Goal: Task Accomplishment & Management: Manage account settings

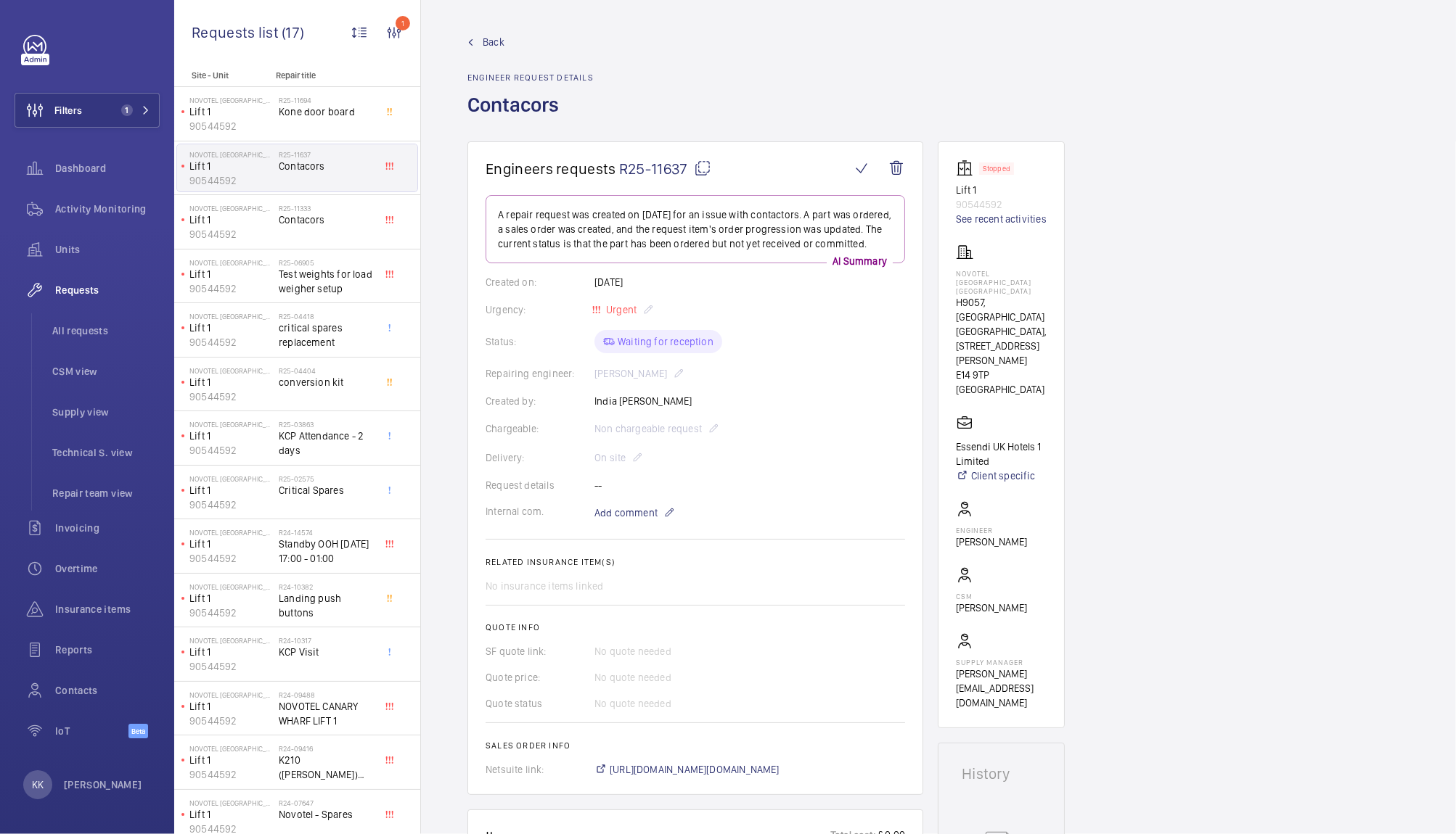
scroll to position [15, 0]
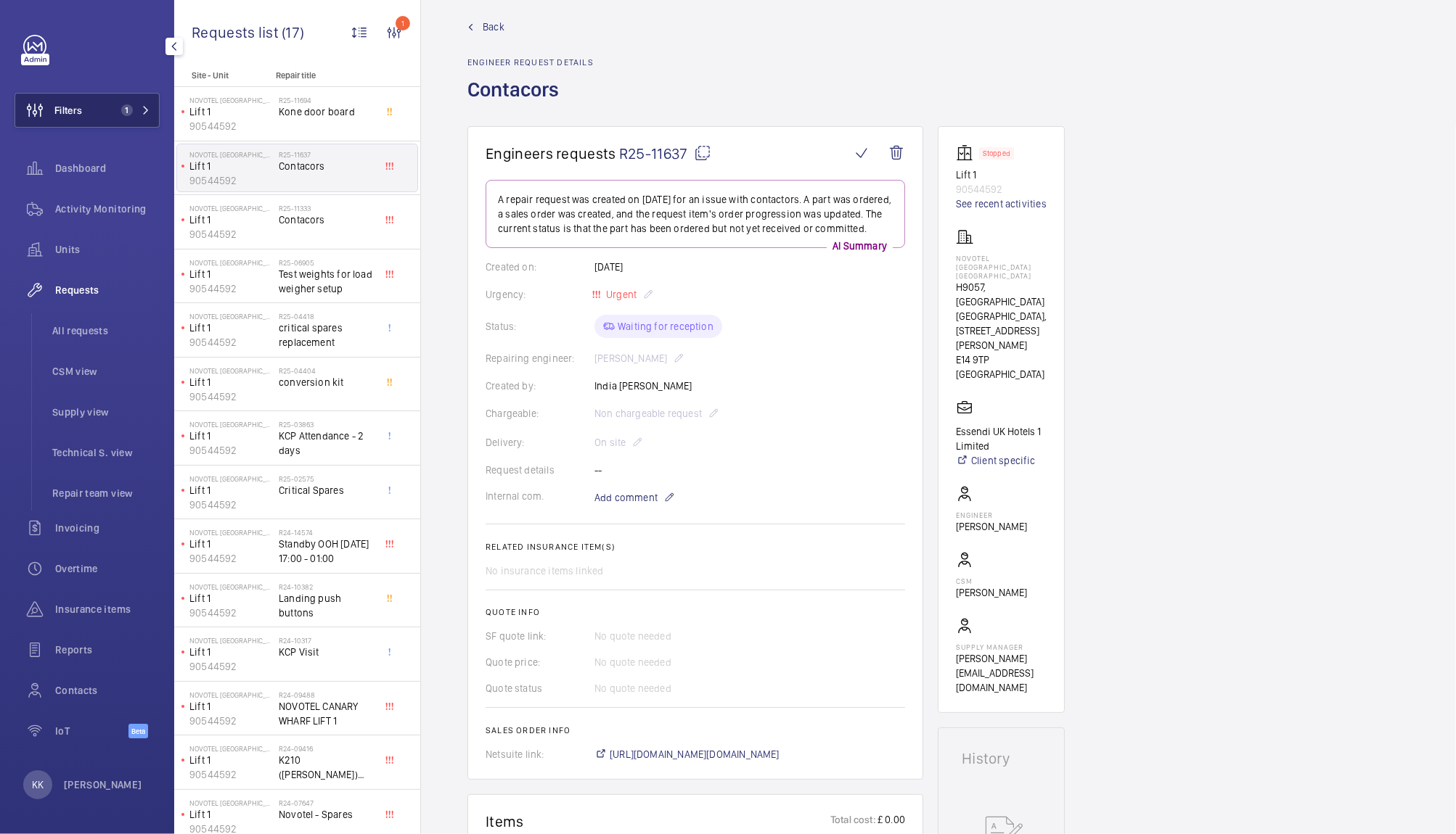
click at [103, 114] on button "Filters 1" at bounding box center [86, 110] width 145 height 35
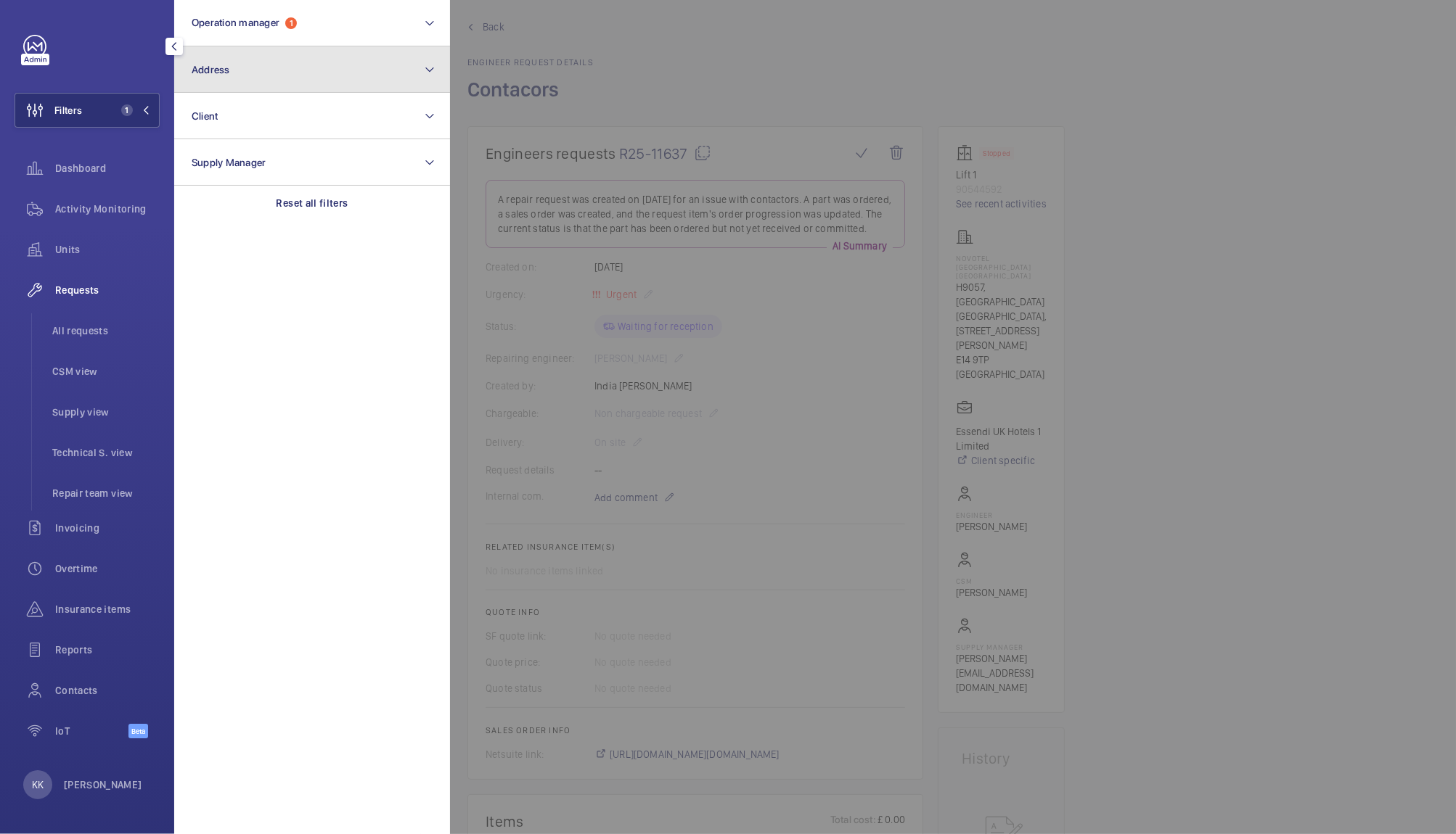
click at [270, 70] on button "Address" at bounding box center [312, 70] width 276 height 47
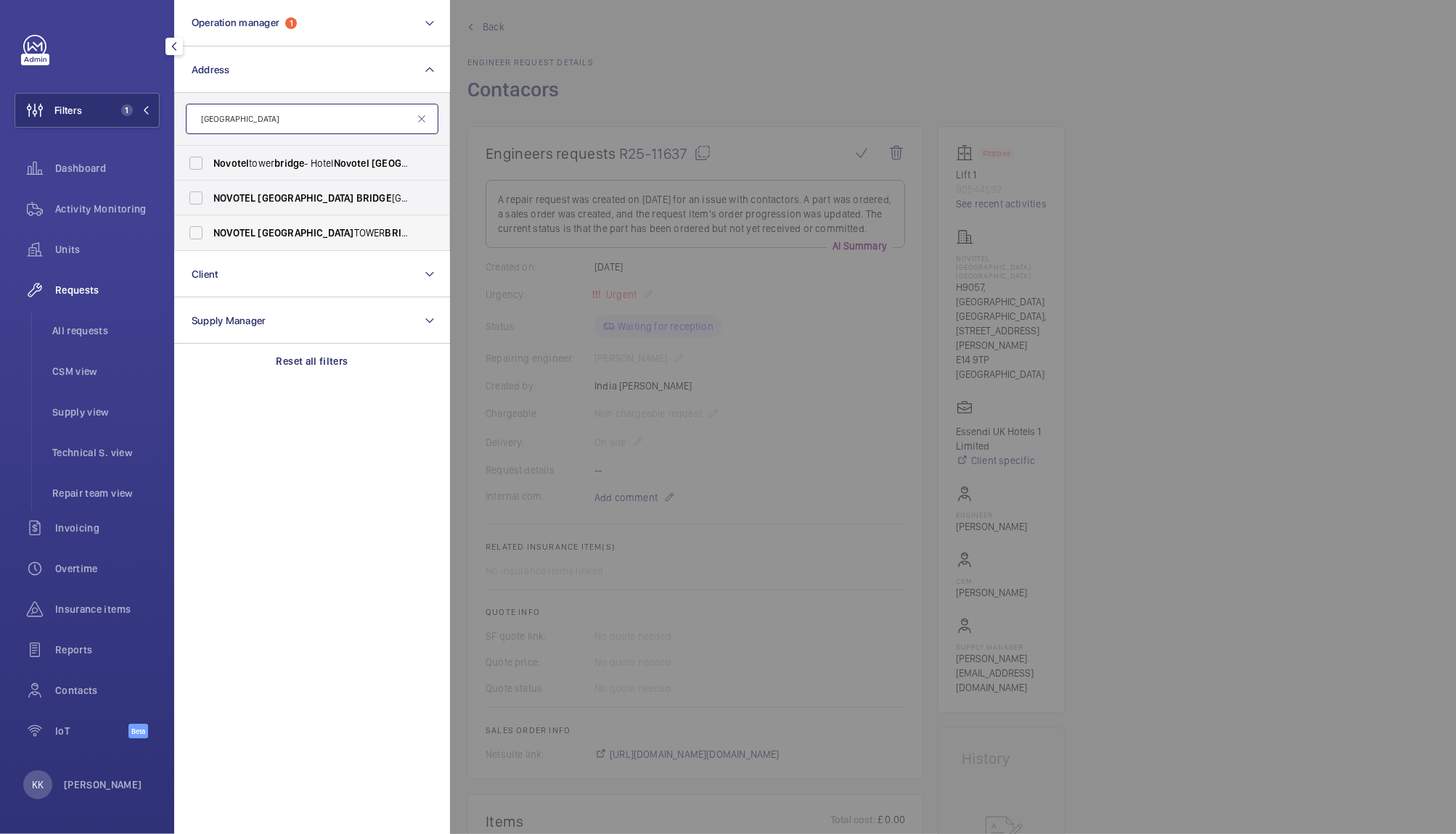
type input "novotel london bridge"
click at [385, 227] on span "BRIDGE" at bounding box center [403, 232] width 35 height 11
click at [211, 225] on input "NOVOTEL LONDON TOWER BRIDGE - H3107, NOVOTEL LONDON TOWER BRIDGE , 10 Pepys St,…" at bounding box center [196, 232] width 29 height 29
checkbox input "true"
click at [336, 201] on span "NOVOTEL LONDON BRIDGE CITY SOUTH - H3269, NOVOTEL LONDON CITY SOUTH, 53-61 Sout…" at bounding box center [313, 198] width 200 height 14
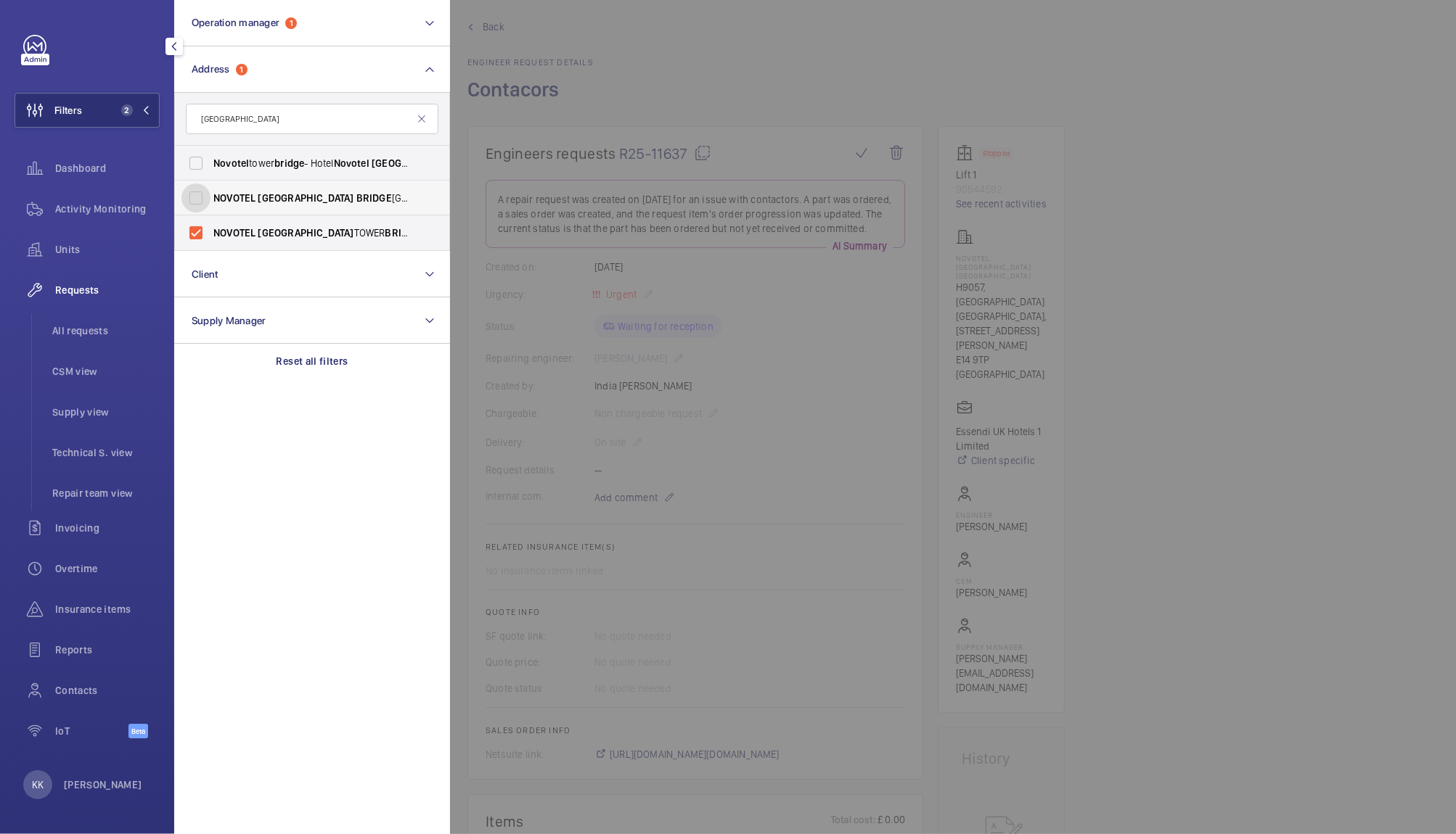
click at [211, 201] on input "NOVOTEL LONDON BRIDGE CITY SOUTH - H3269, NOVOTEL LONDON CITY SOUTH, 53-61 Sout…" at bounding box center [196, 197] width 29 height 29
checkbox input "true"
click at [711, 87] on div at bounding box center [1178, 417] width 1456 height 834
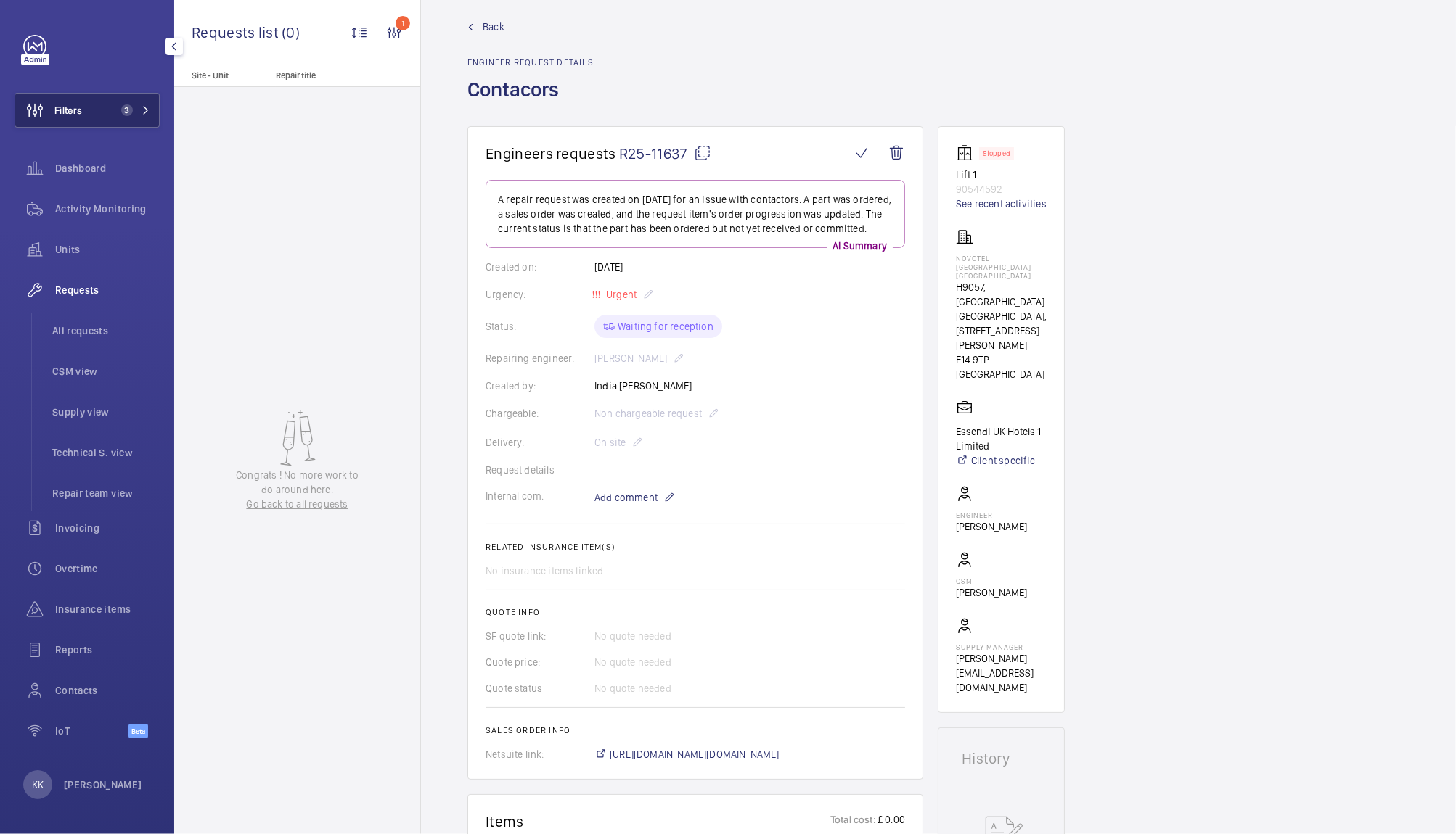
click at [93, 112] on button "Filters 3" at bounding box center [86, 110] width 145 height 35
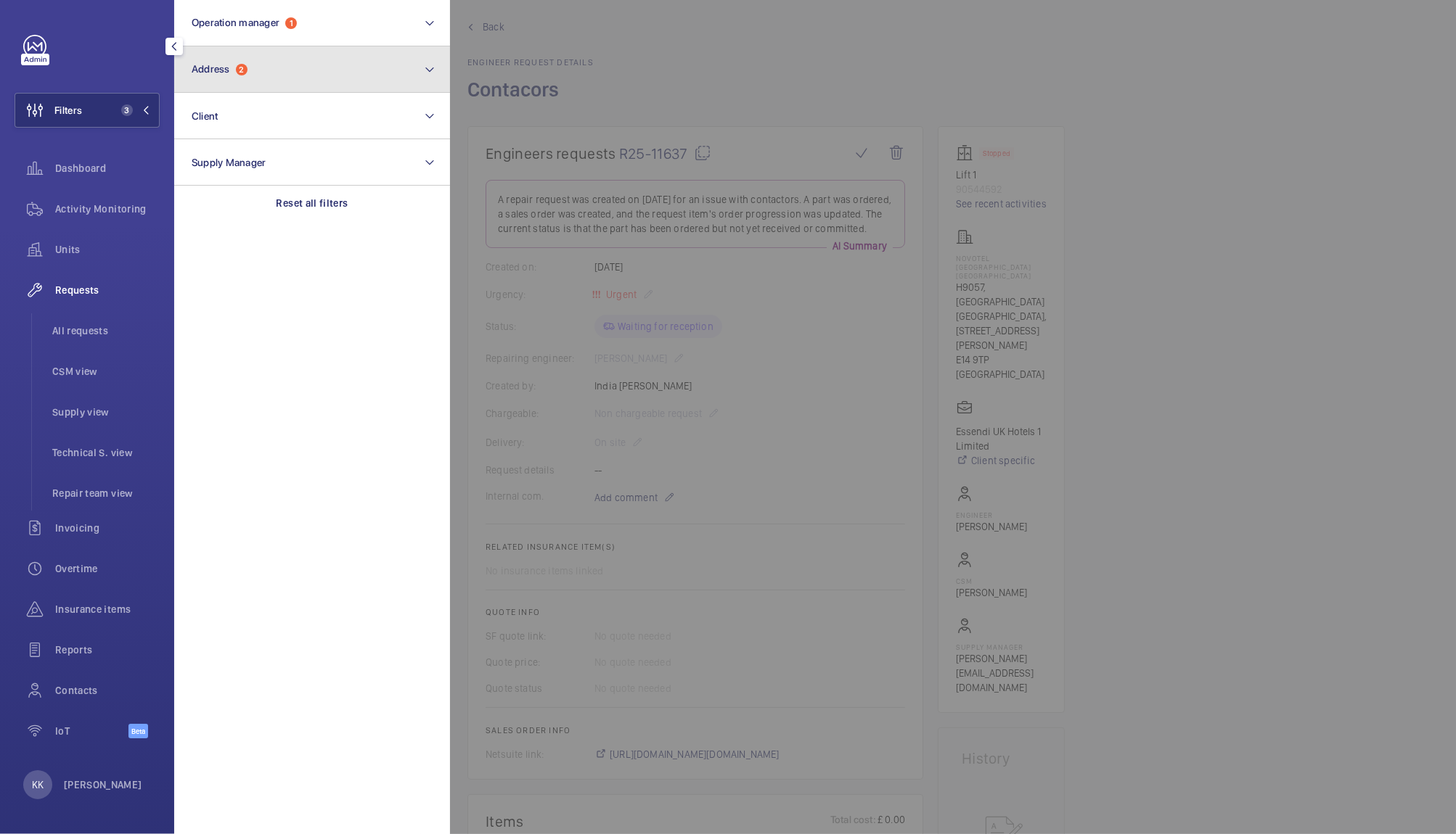
click at [255, 68] on button "Address 2" at bounding box center [312, 70] width 276 height 47
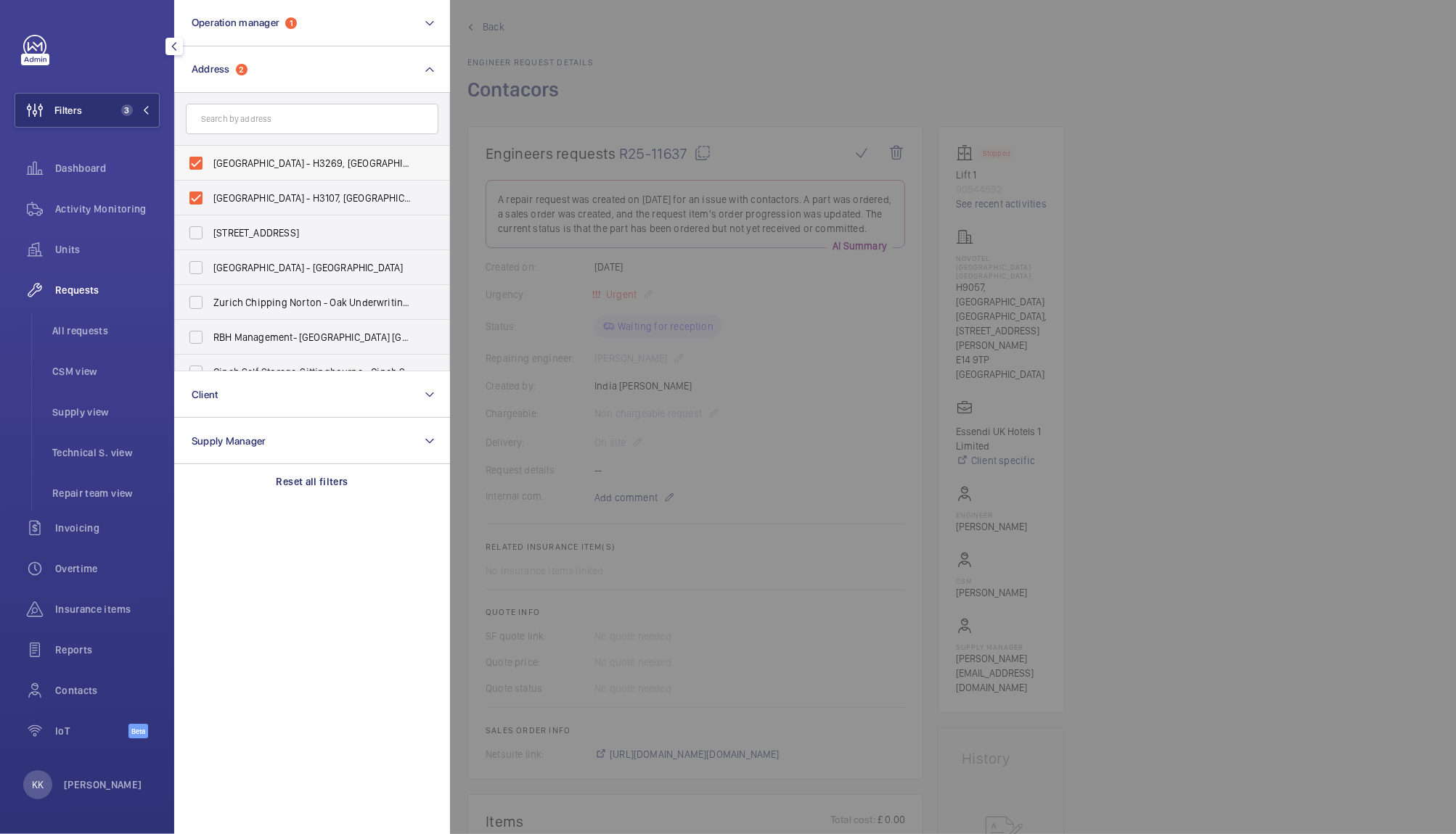
click at [269, 165] on span "NOVOTEL LONDON BRIDGE CITY SOUTH - H3269, NOVOTEL LONDON CITY SOUTH, 53-61 Sout…" at bounding box center [313, 163] width 200 height 14
click at [211, 165] on input "NOVOTEL LONDON BRIDGE CITY SOUTH - H3269, NOVOTEL LONDON CITY SOUTH, 53-61 Sout…" at bounding box center [196, 163] width 29 height 29
checkbox input "false"
click at [274, 208] on label "NOVOTEL LONDON TOWER BRIDGE - H3107, NOVOTEL LONDON TOWER BRIDGE, 10 Pepys St, …" at bounding box center [301, 198] width 253 height 35
click at [211, 208] on input "NOVOTEL LONDON TOWER BRIDGE - H3107, NOVOTEL LONDON TOWER BRIDGE, 10 Pepys St, …" at bounding box center [196, 197] width 29 height 29
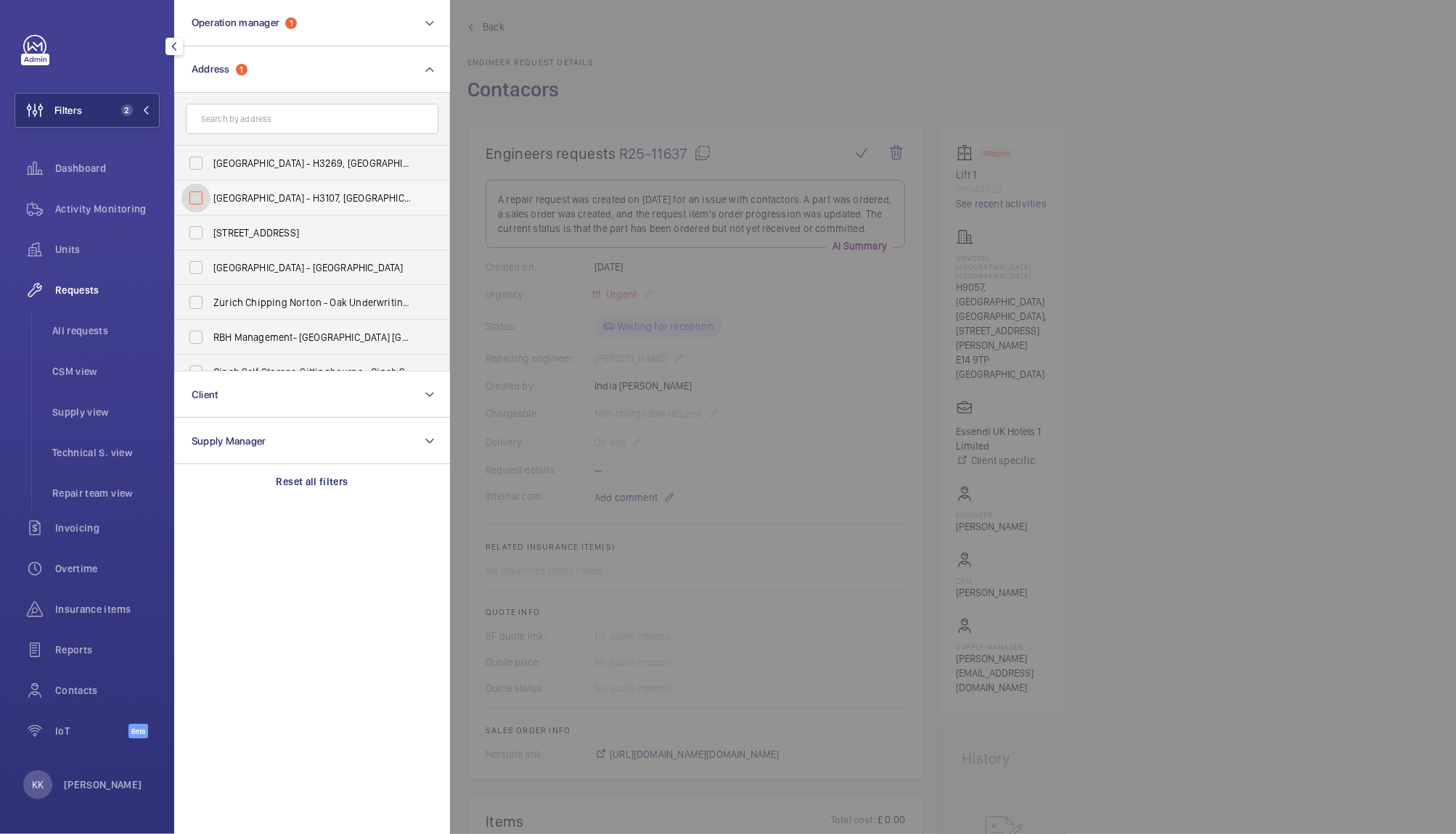
checkbox input "false"
click at [217, 406] on button "Client" at bounding box center [312, 395] width 276 height 47
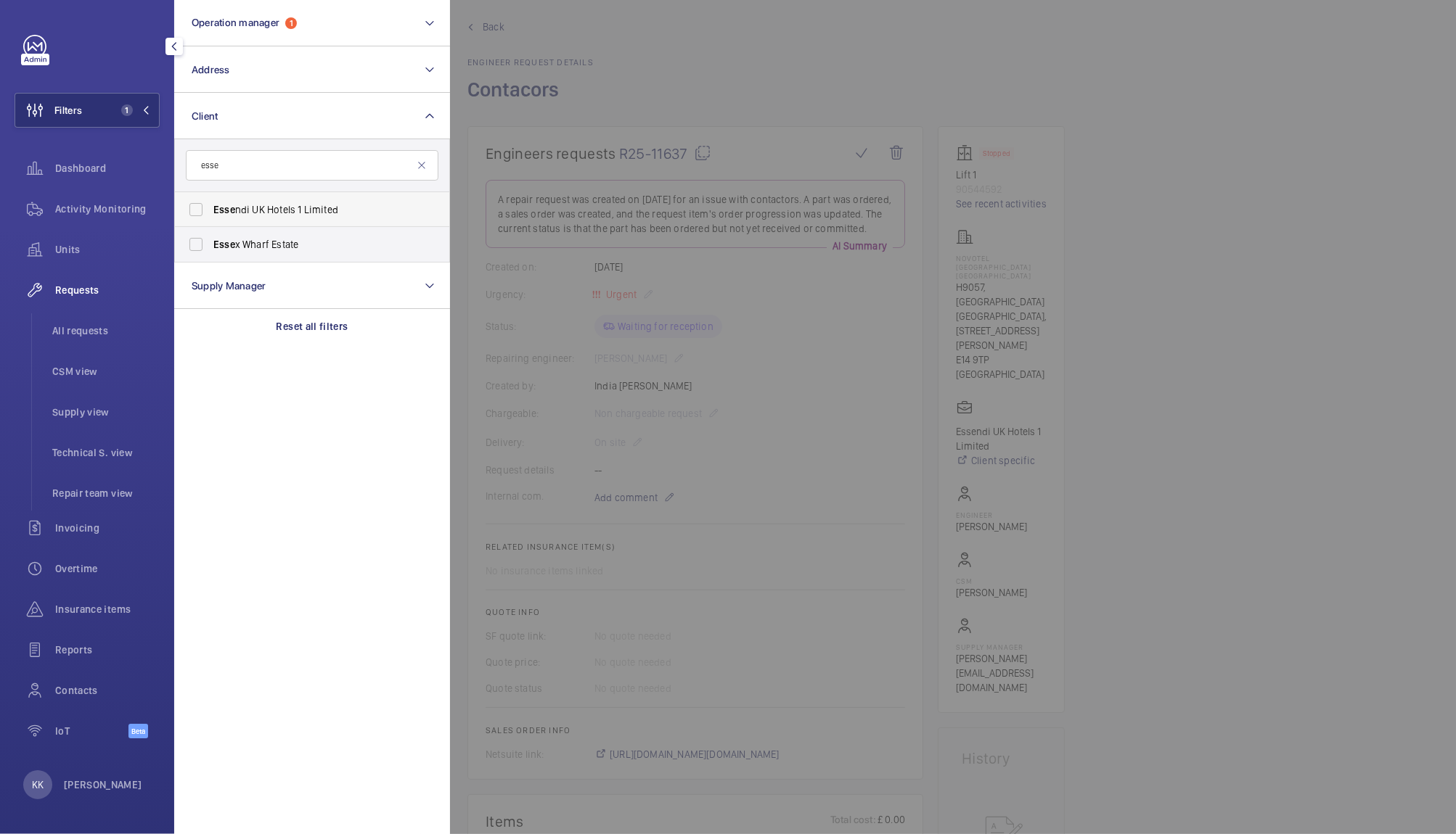
type input "esse"
click at [282, 218] on label "Esse ndi UK Hotels 1 Limited" at bounding box center [301, 210] width 253 height 35
click at [211, 218] on input "Esse ndi UK Hotels 1 Limited" at bounding box center [196, 210] width 29 height 29
checkbox input "true"
click at [76, 247] on span "Units" at bounding box center [107, 249] width 105 height 14
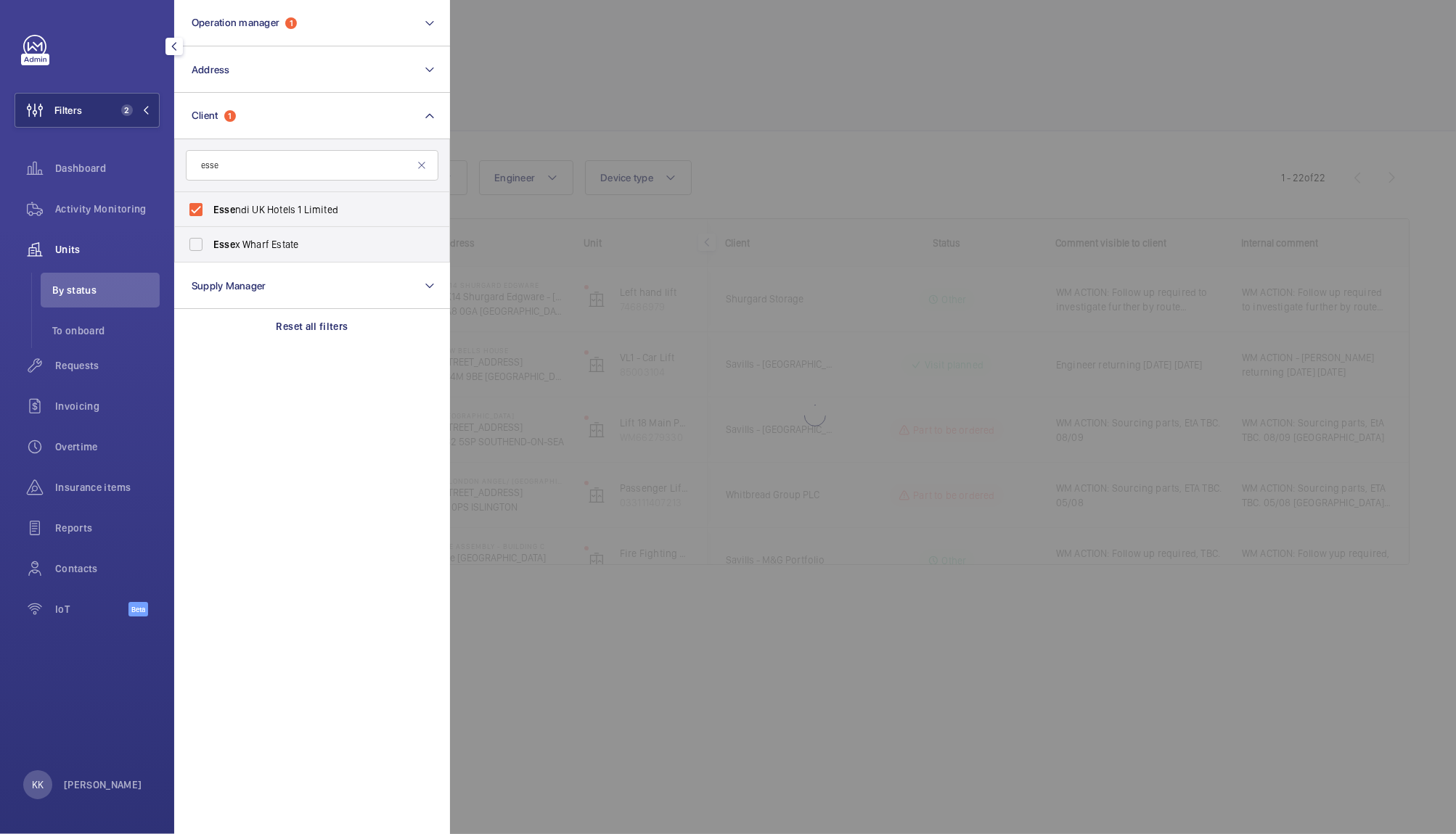
click at [648, 85] on div at bounding box center [1178, 417] width 1456 height 834
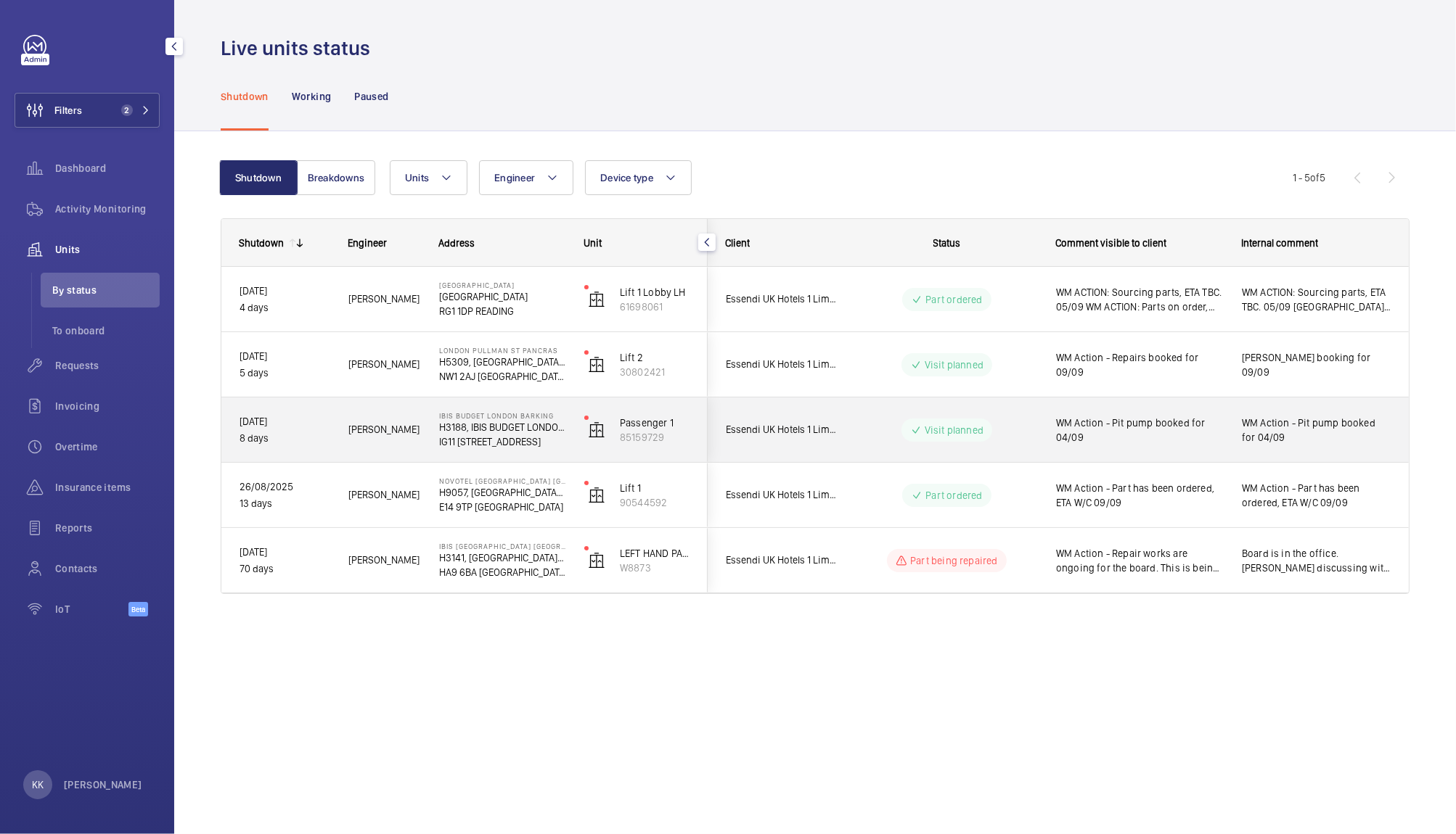
click at [1104, 428] on span "WM Action - Pit pump booked for 04/09" at bounding box center [1139, 430] width 166 height 29
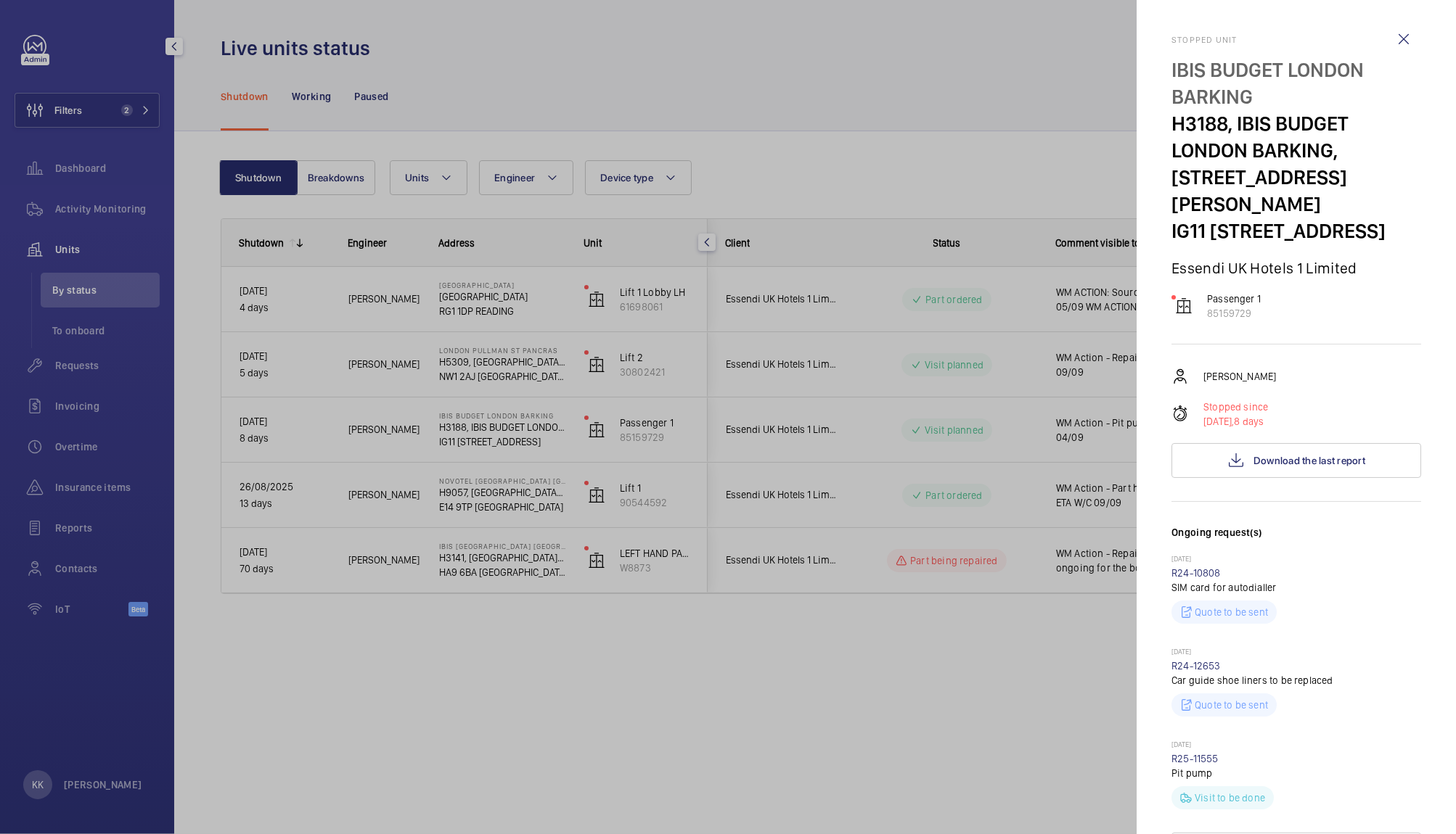
scroll to position [566, 0]
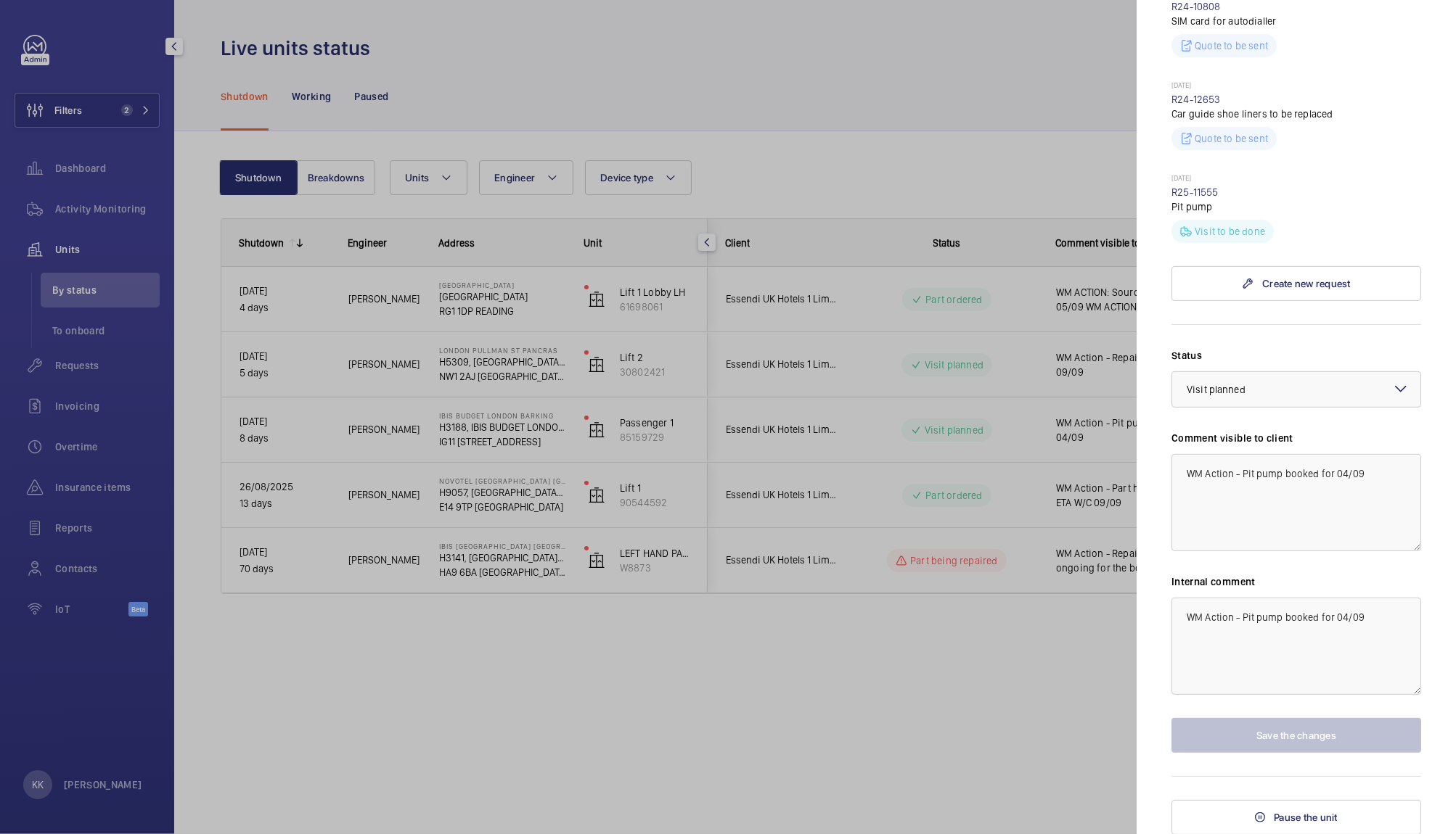
click at [778, 147] on div at bounding box center [728, 417] width 1456 height 834
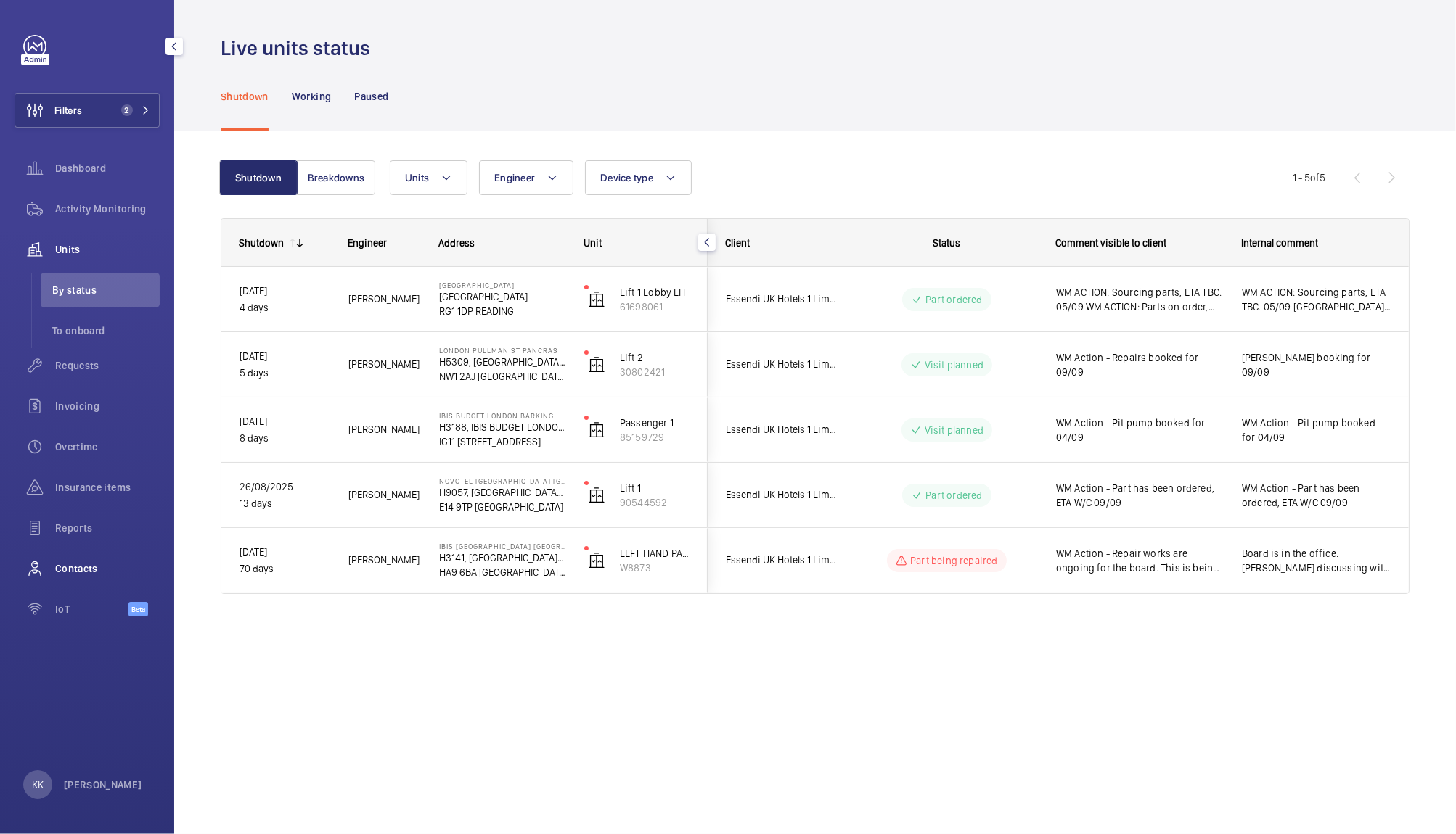
click at [92, 562] on span "Contacts" at bounding box center [107, 569] width 105 height 14
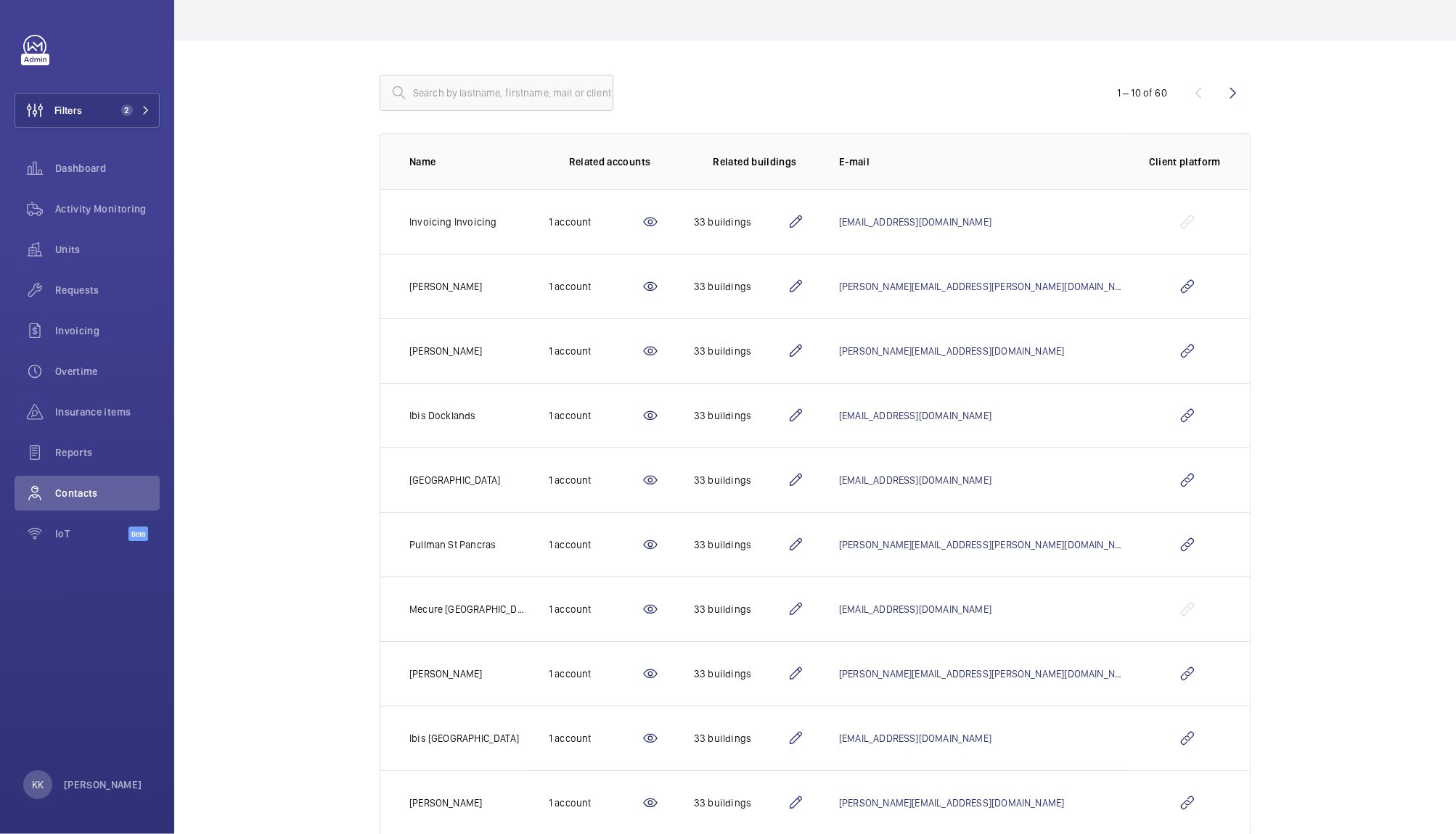
scroll to position [137, 0]
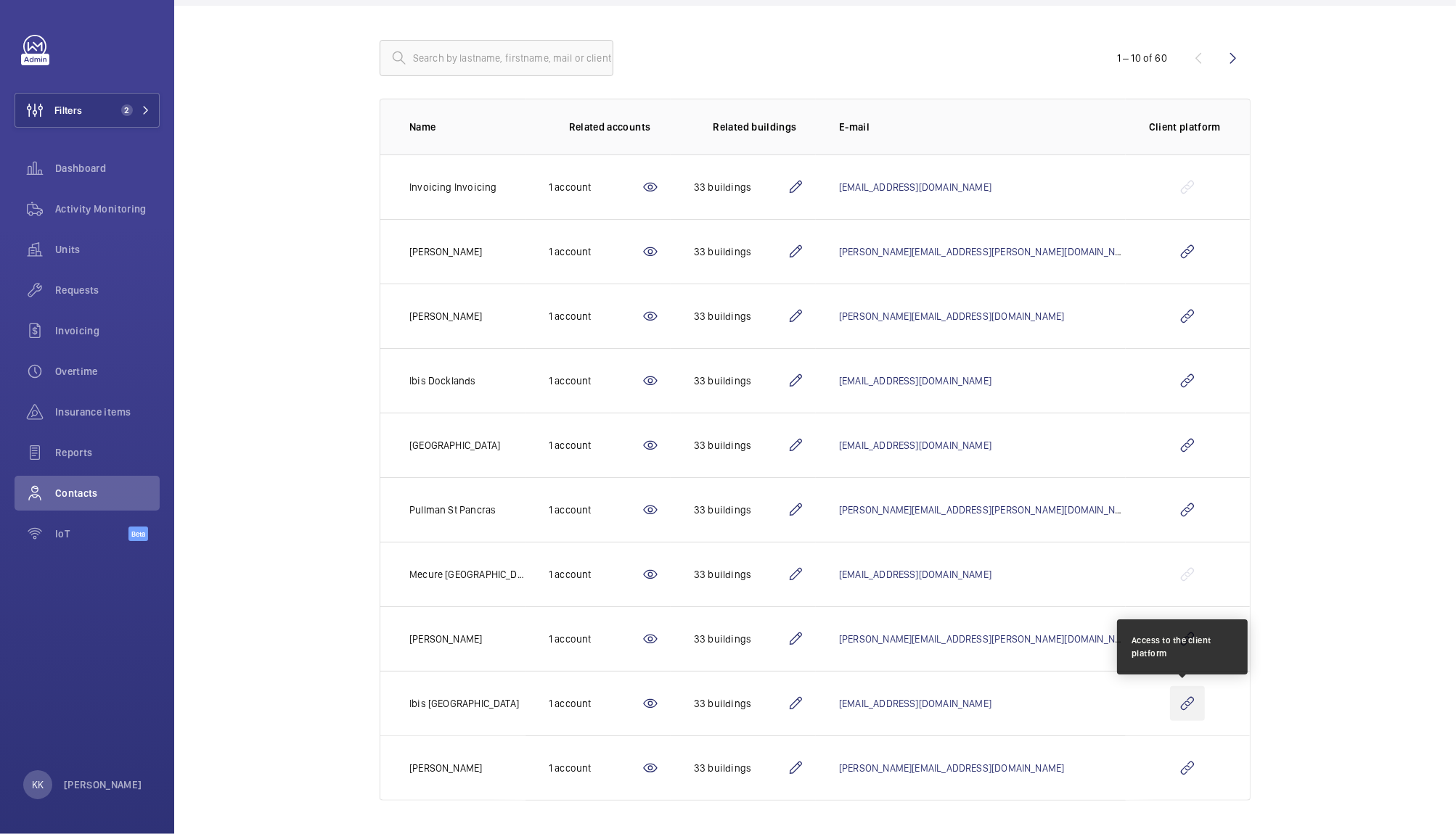
click at [1180, 701] on wm-front-icon-button at bounding box center [1187, 704] width 35 height 35
click at [262, 216] on wm-front-admin-customers "You have selected filters in the side-menu. This contacts page will be filtered…" at bounding box center [815, 349] width 1282 height 973
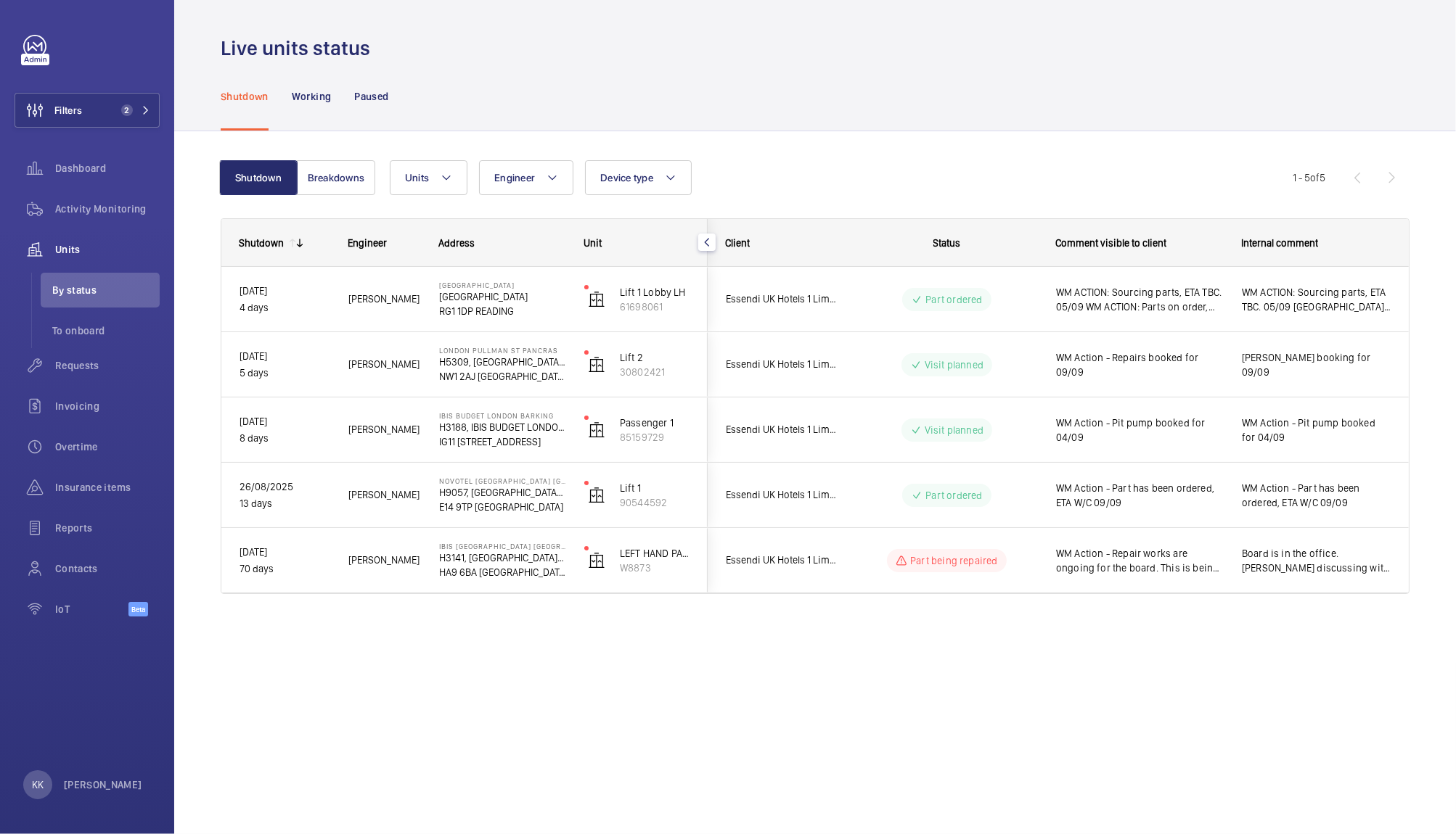
click at [780, 723] on div "Live units status Shutdown Working Paused Shutdown Breakdowns Units Engineer De…" at bounding box center [815, 417] width 1282 height 834
